Goal: Task Accomplishment & Management: Complete application form

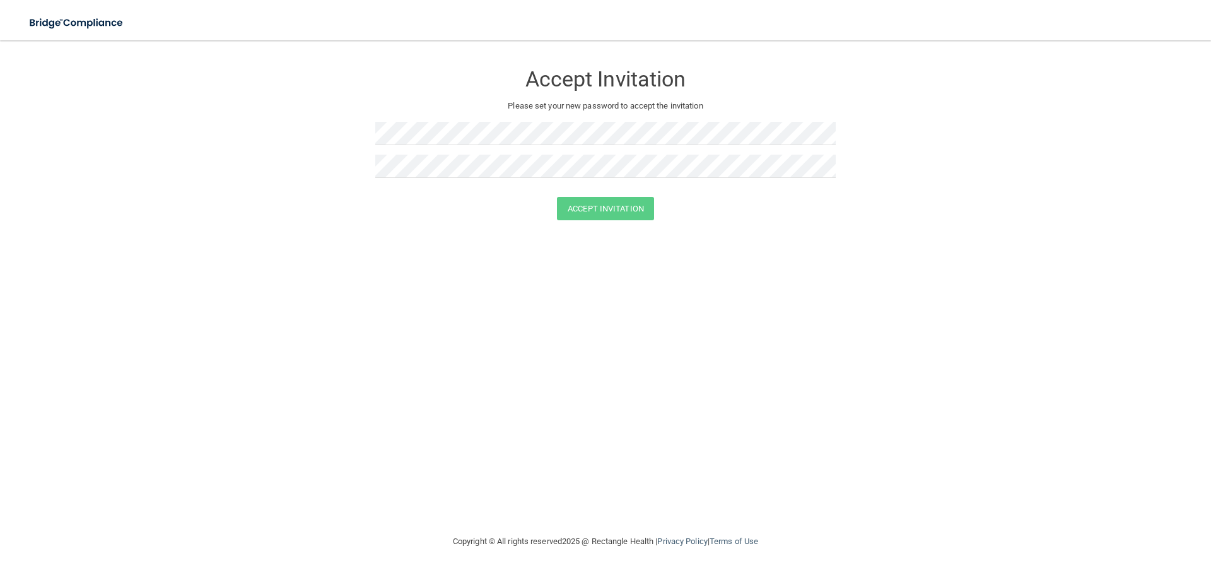
click at [297, 252] on div "Accept Invitation Please set your new password to accept the invitation Accept …" at bounding box center [605, 287] width 1160 height 468
click at [580, 209] on button "Accept Invitation" at bounding box center [605, 208] width 97 height 23
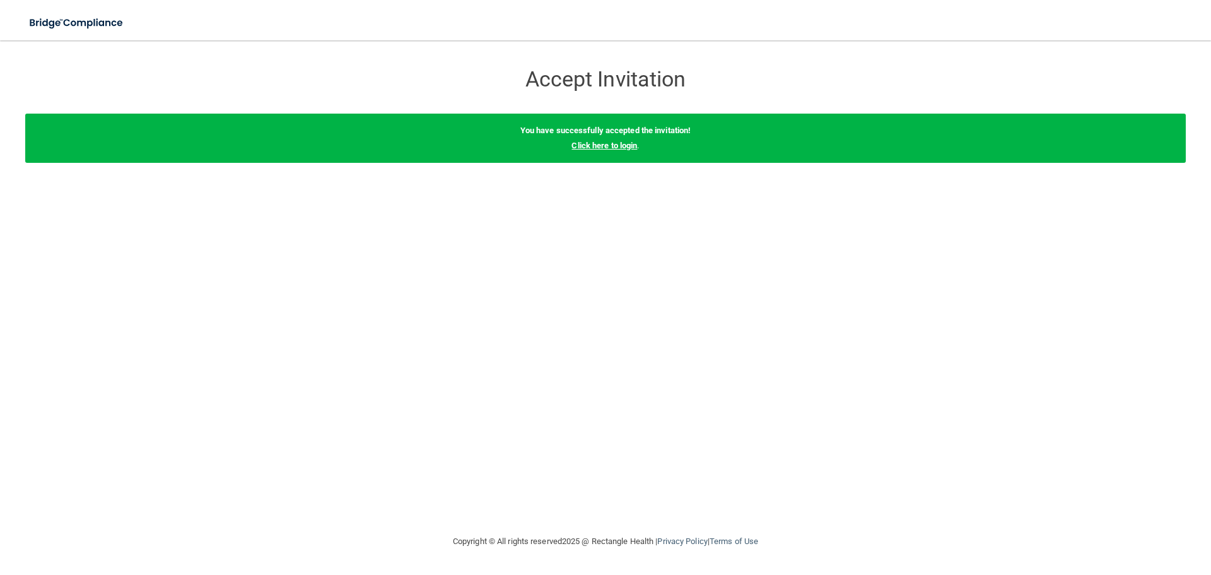
click at [588, 146] on link "Click here to login" at bounding box center [604, 145] width 66 height 9
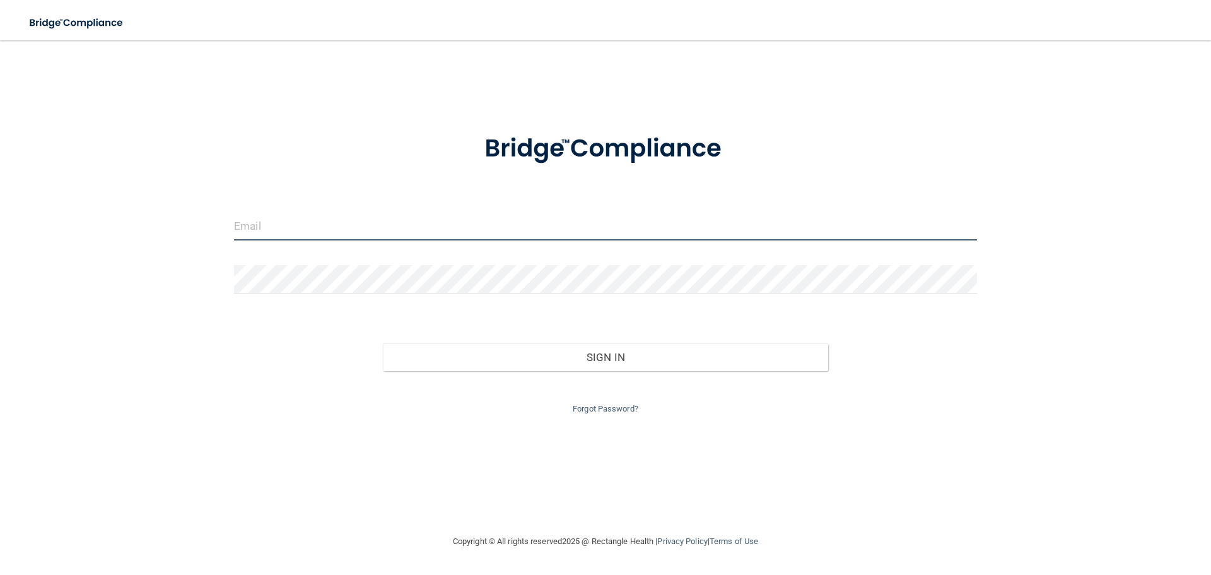
type input "[EMAIL_ADDRESS][DOMAIN_NAME]"
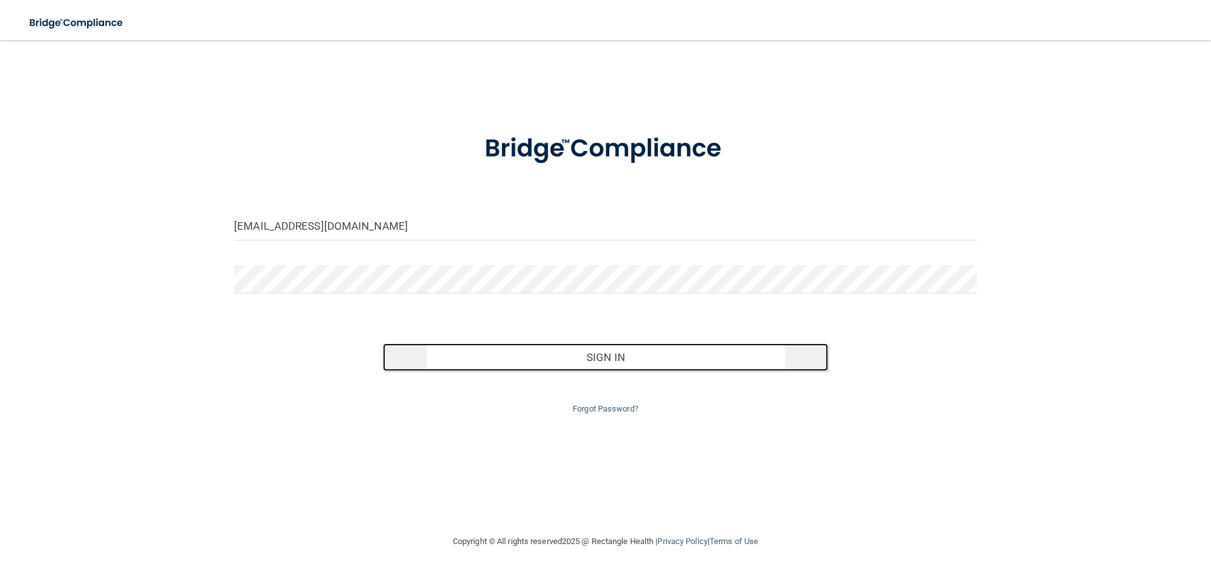
click at [595, 353] on button "Sign In" at bounding box center [606, 357] width 446 height 28
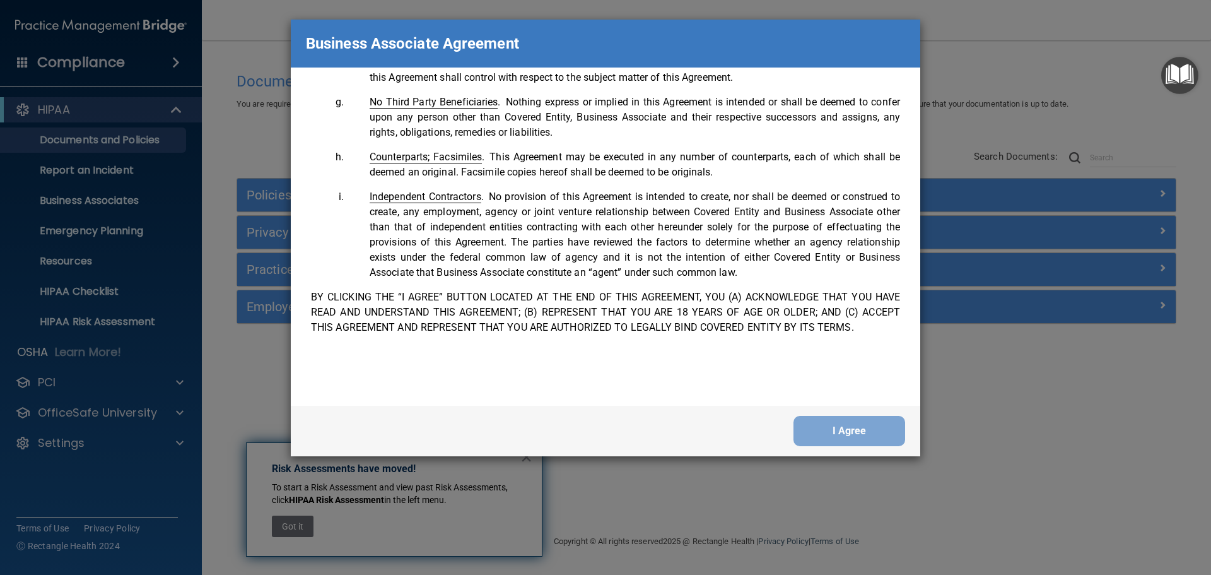
scroll to position [2572, 0]
click at [853, 440] on button "I Agree" at bounding box center [849, 431] width 112 height 30
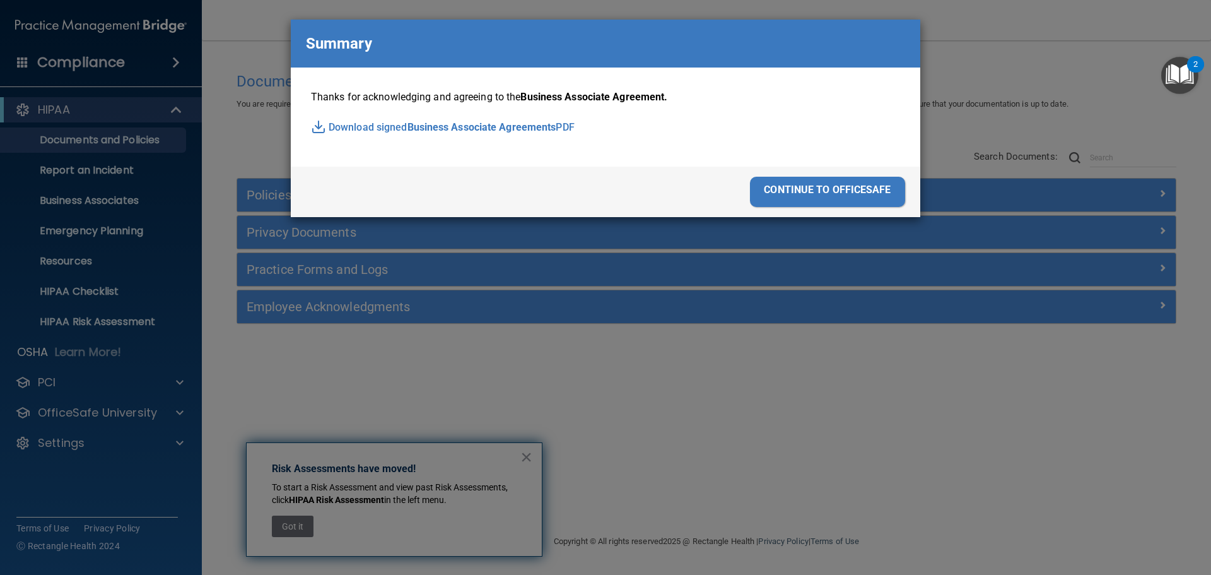
click at [787, 190] on div "continue to officesafe" at bounding box center [827, 192] width 155 height 30
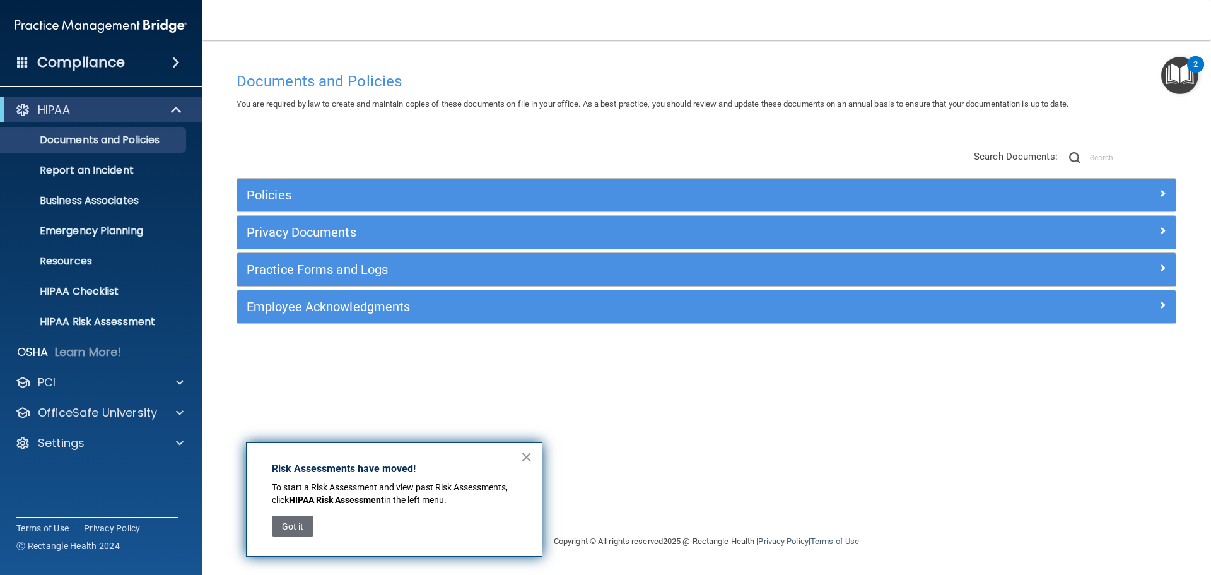
click at [523, 459] on button "×" at bounding box center [526, 456] width 12 height 20
